Goal: Book appointment/travel/reservation

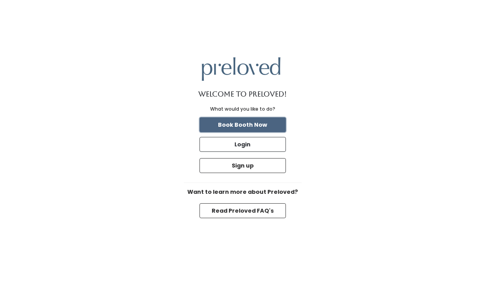
click at [261, 123] on button "Book Booth Now" at bounding box center [243, 125] width 86 height 15
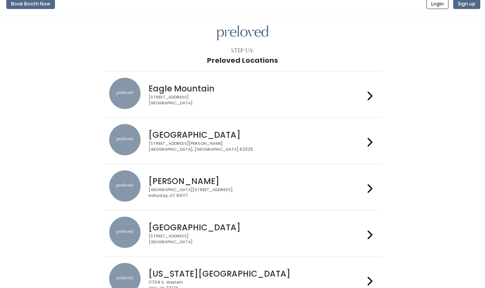
scroll to position [10, 0]
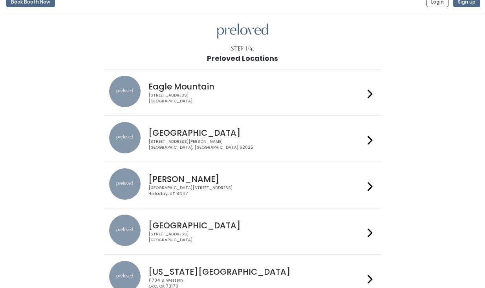
click at [277, 152] on div "Edwardsville 1500 Troy Road, Unit A‑B Edwardsville, IL 62025" at bounding box center [242, 138] width 267 height 33
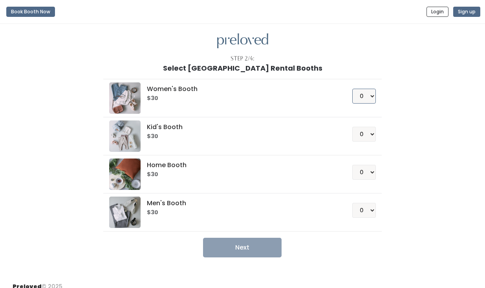
click at [369, 95] on select "0 1 2 3 4" at bounding box center [365, 96] width 24 height 15
select select "1"
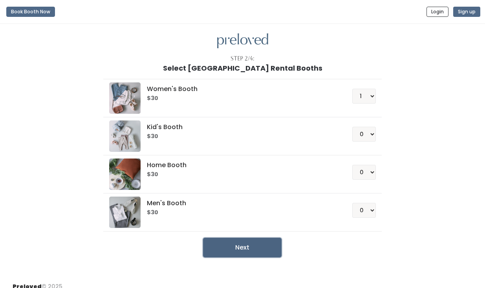
click at [268, 246] on button "Next" at bounding box center [242, 248] width 79 height 20
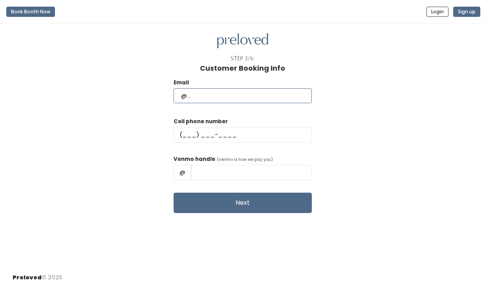
click at [254, 97] on input "text" at bounding box center [243, 95] width 138 height 15
type input "jaci@corktreecreative.com"
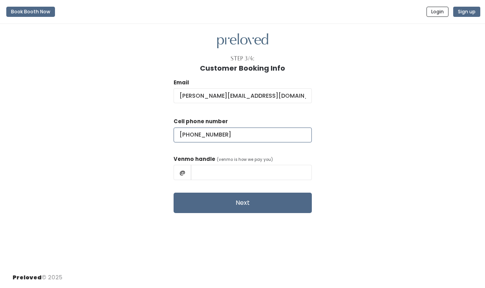
type input "(618) 322-2143"
type input "Jaci-Rothe"
click at [174, 193] on button "Next" at bounding box center [243, 203] width 138 height 20
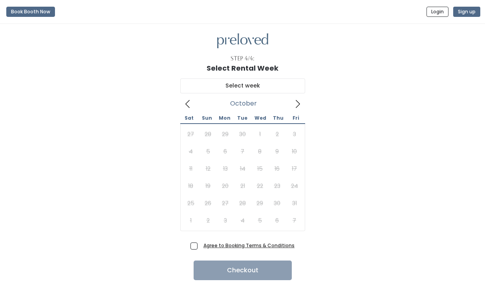
click at [296, 105] on icon at bounding box center [298, 104] width 9 height 9
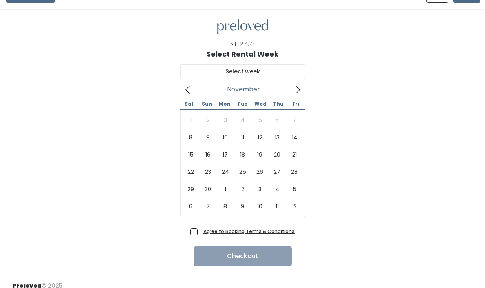
scroll to position [15, 0]
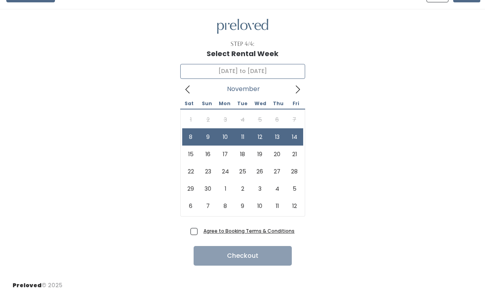
type input "[DATE] to [DATE]"
click at [355, 155] on div "[DATE] to November [DATE] Sun Mon Tue Wed Thu Fri 1 2 3 4 5 6 7 8 9 10 11 12 13…" at bounding box center [243, 142] width 460 height 168
